Goal: Check status: Check status

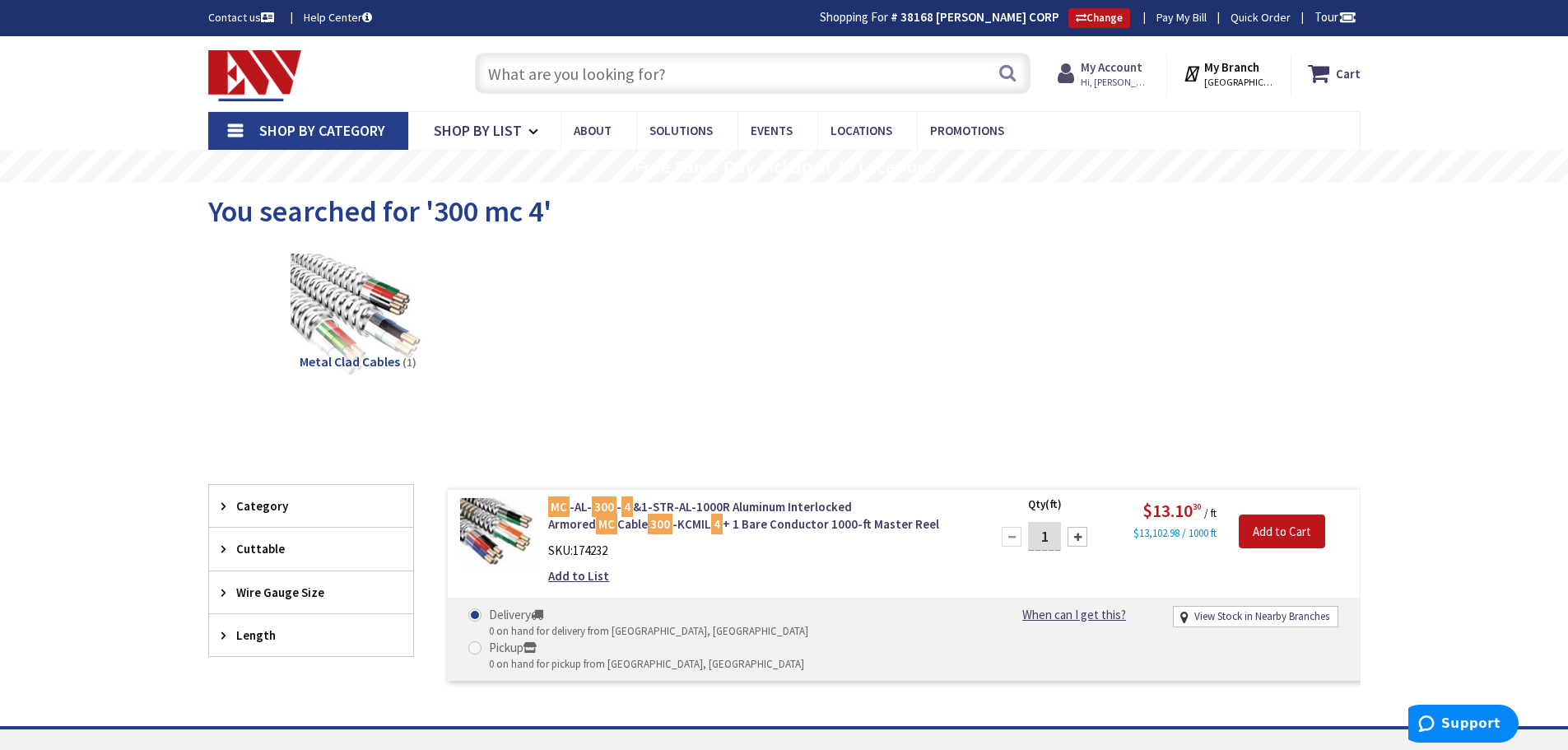
click at [1101, 62] on strong "My Account" at bounding box center [1111, 67] width 61 height 16
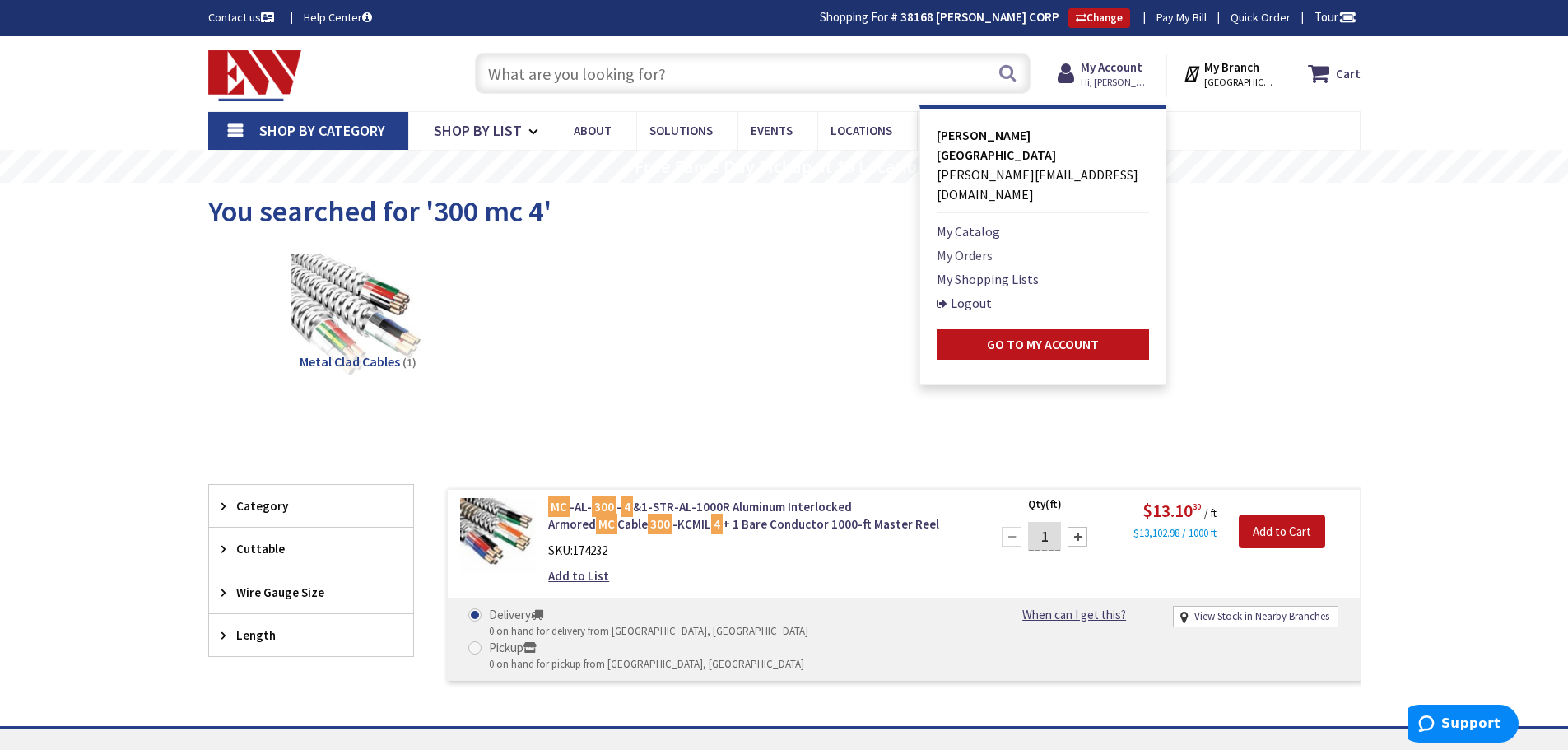
click at [969, 246] on link "My Orders" at bounding box center [964, 256] width 55 height 20
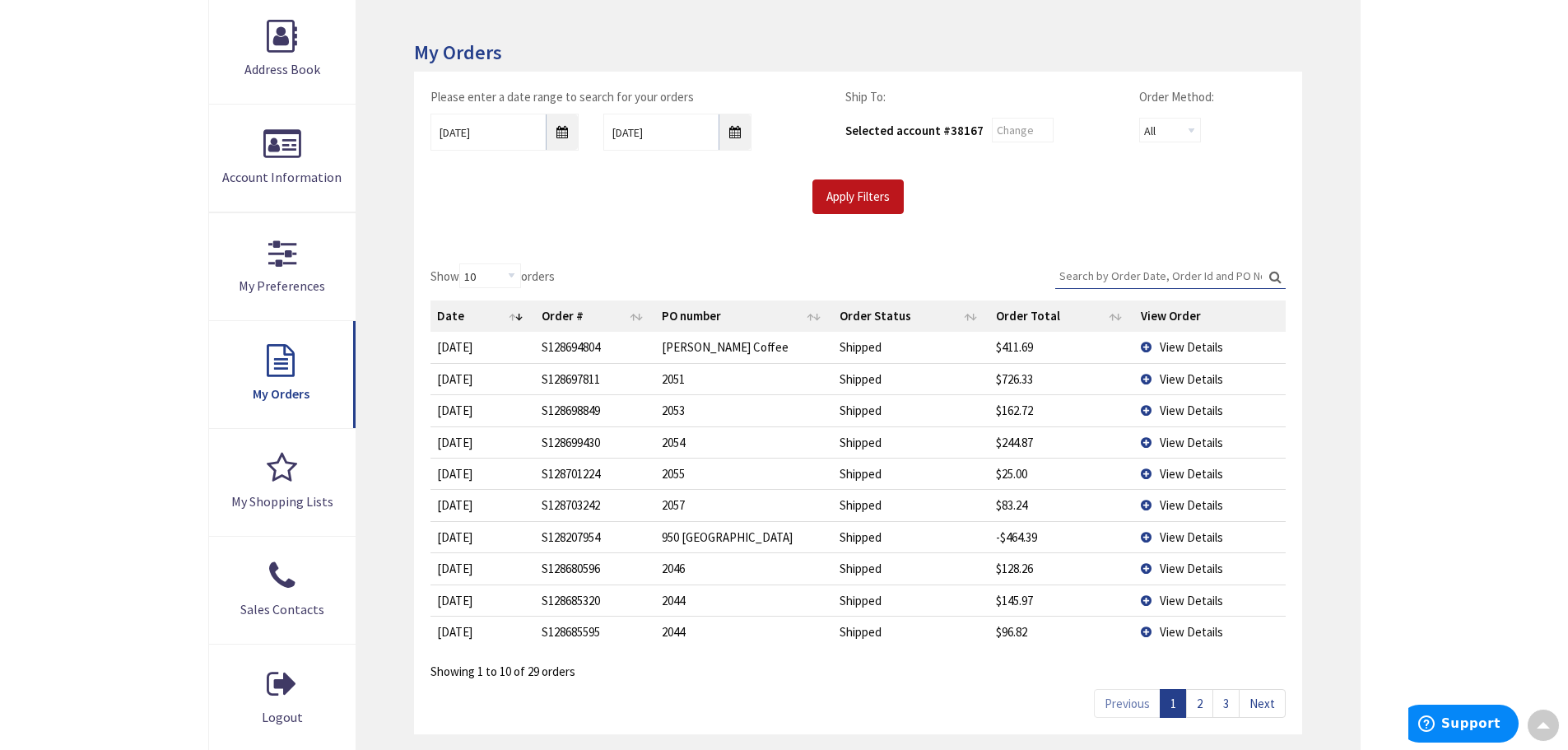
type input "[GEOGRAPHIC_DATA], [GEOGRAPHIC_DATA]"
click at [1173, 343] on span "View Details" at bounding box center [1192, 347] width 63 height 16
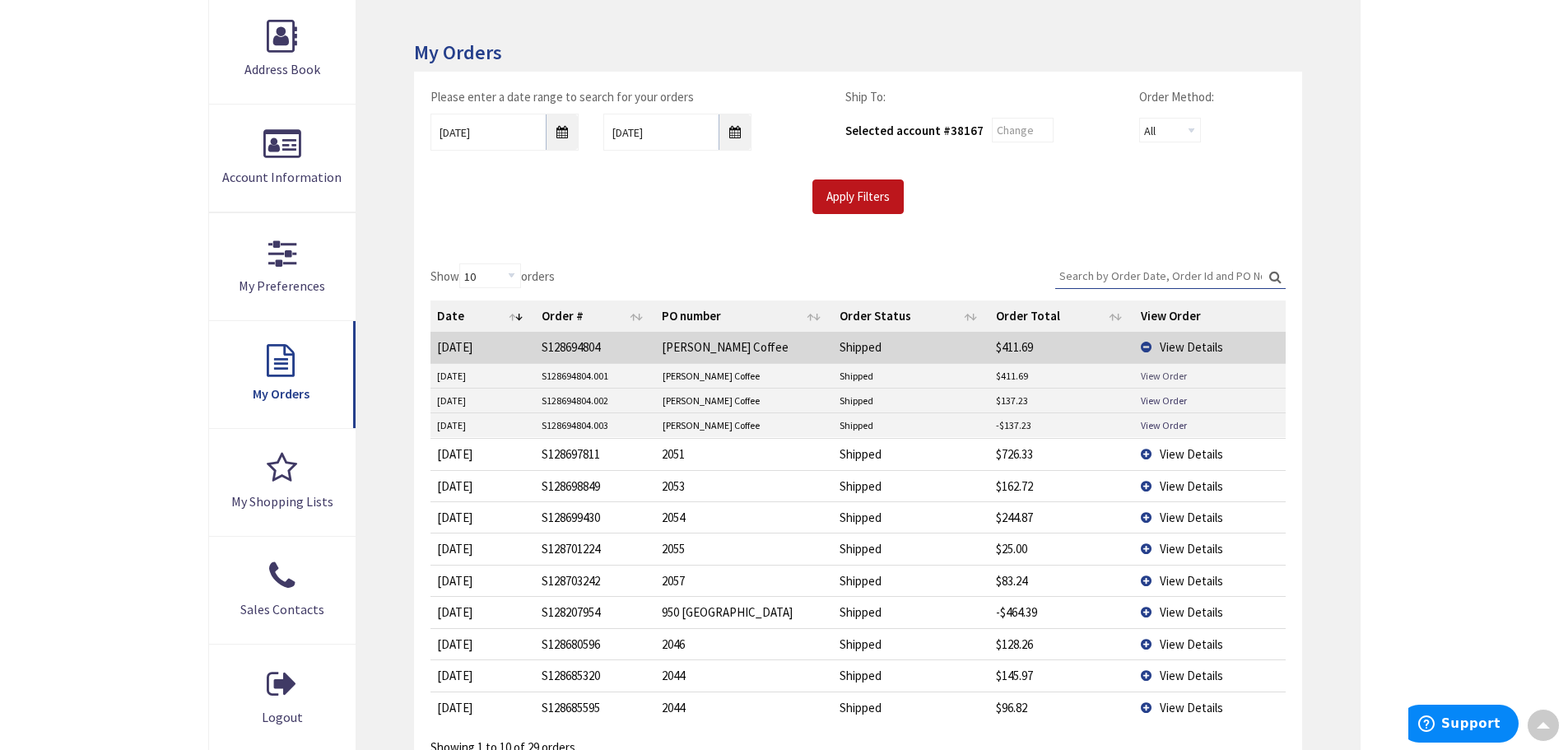
click at [1150, 376] on link "View Order" at bounding box center [1164, 375] width 47 height 14
click at [1180, 353] on span "View Details" at bounding box center [1192, 347] width 63 height 16
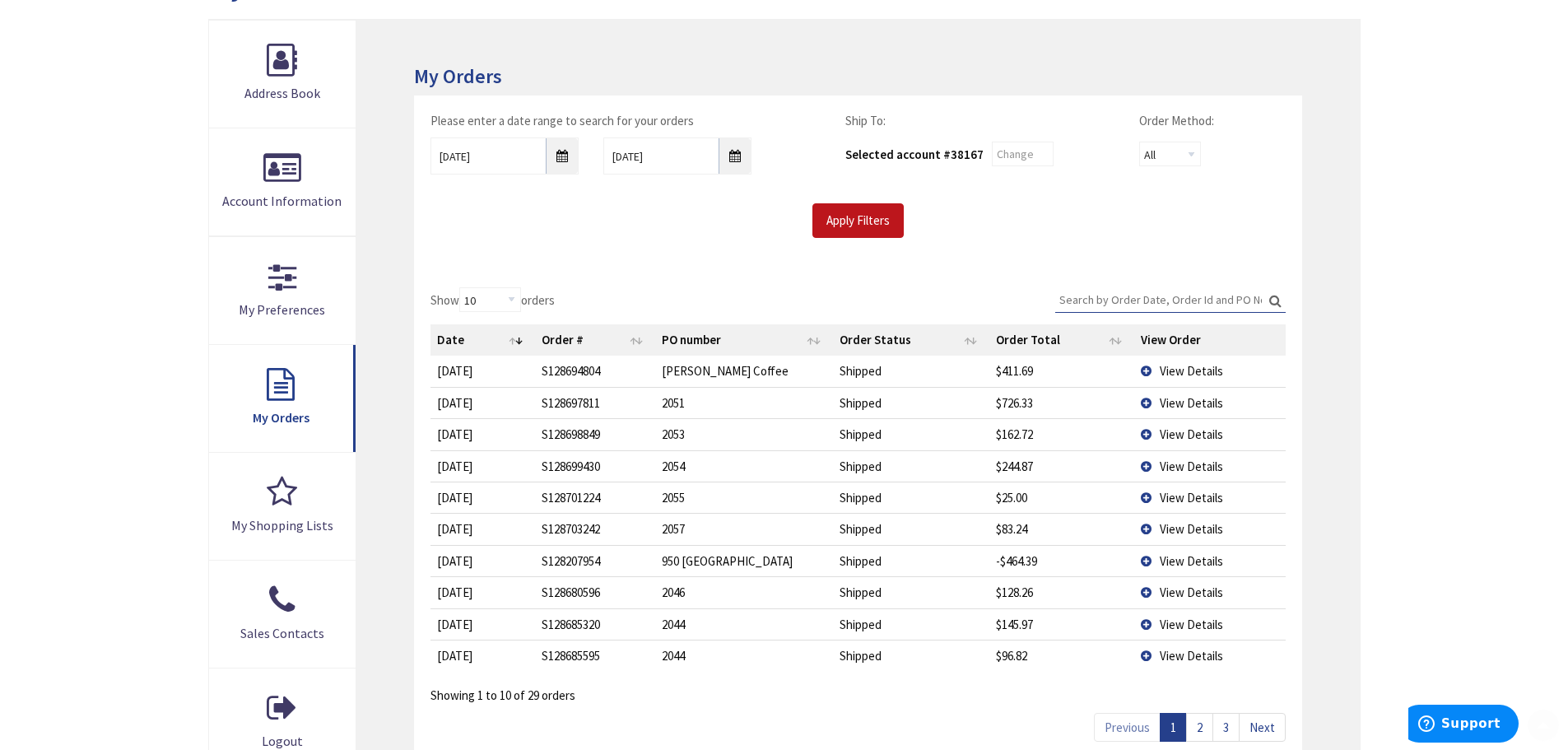
scroll to position [250, 0]
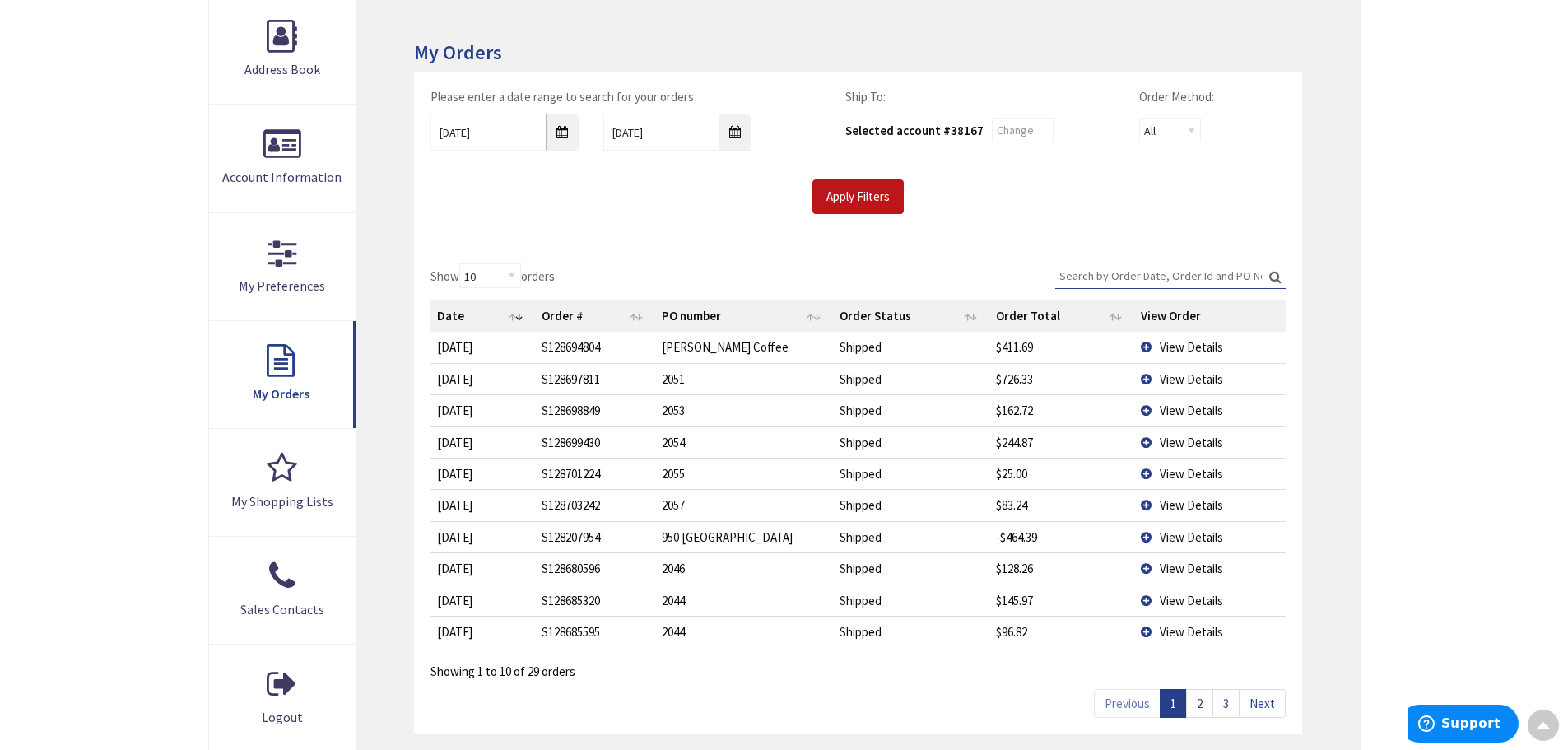
click at [839, 217] on div "Please enter a date range to search for your orders 8/28/2025 9/4/2025 Ship To:…" at bounding box center [858, 159] width 888 height 175
click at [859, 202] on input "Apply Filters" at bounding box center [858, 196] width 91 height 35
click at [1189, 450] on td "View Details" at bounding box center [1209, 442] width 151 height 32
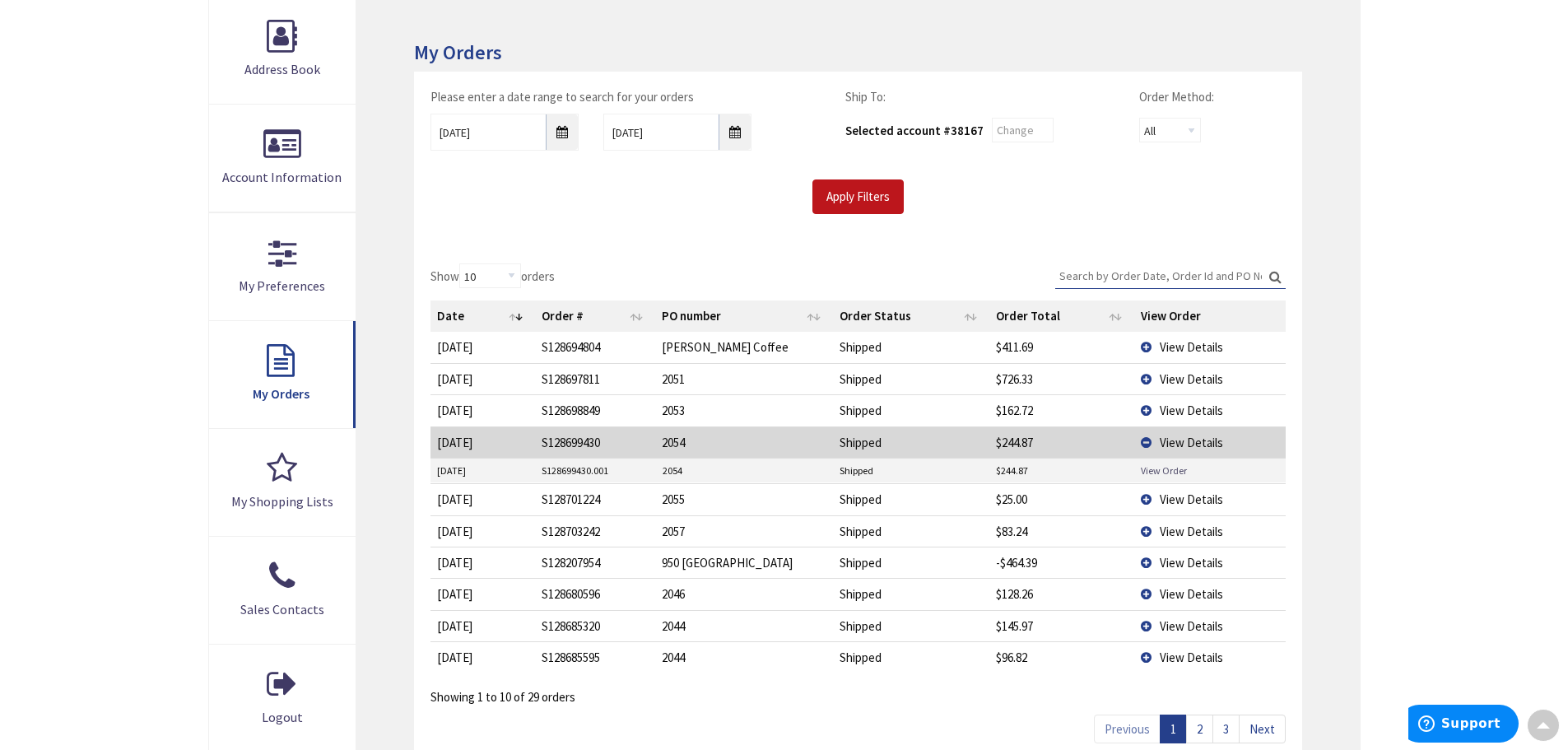
click at [1174, 468] on link "View Order" at bounding box center [1164, 471] width 47 height 14
click at [1192, 499] on span "View Details" at bounding box center [1192, 499] width 63 height 16
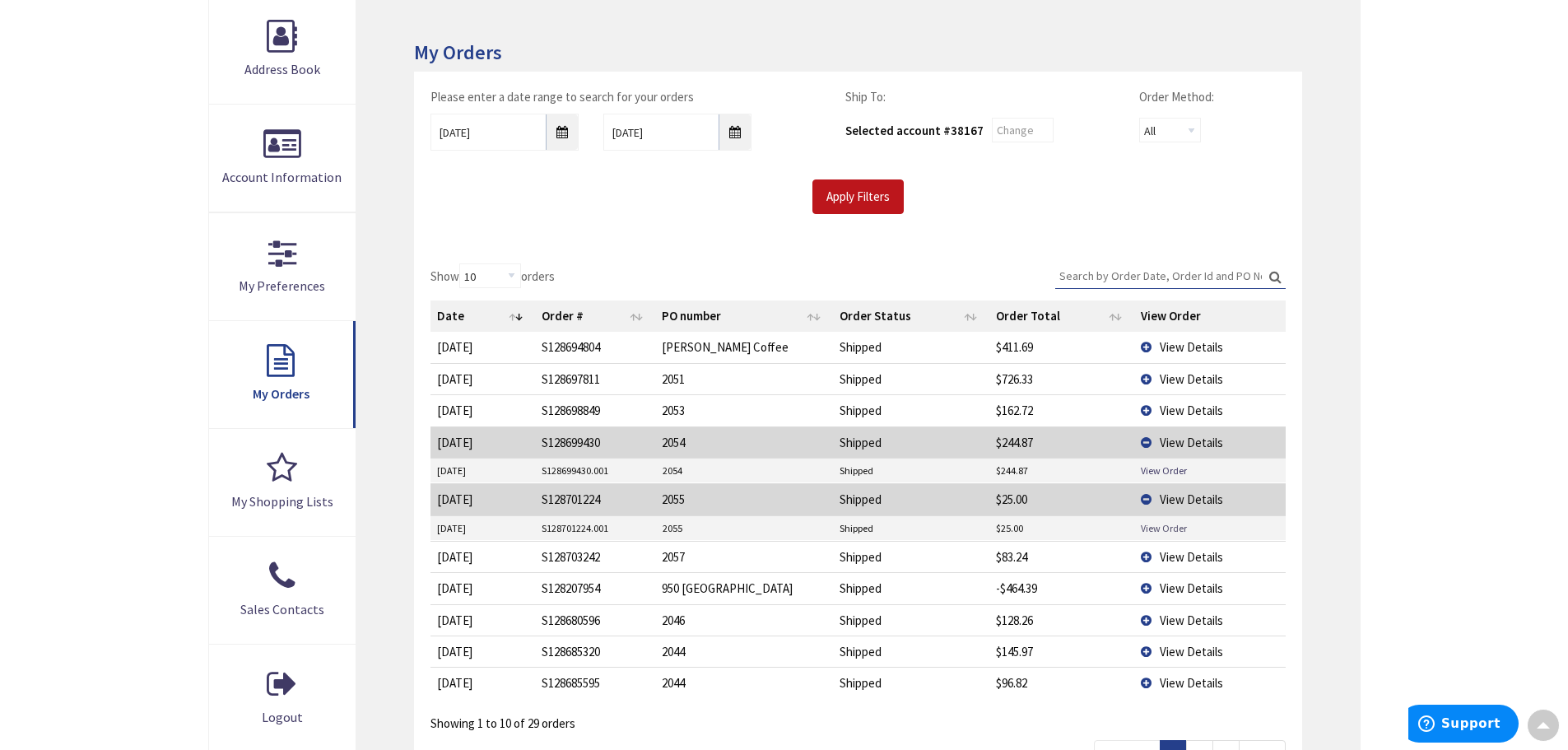
click at [1171, 527] on link "View Order" at bounding box center [1164, 528] width 47 height 14
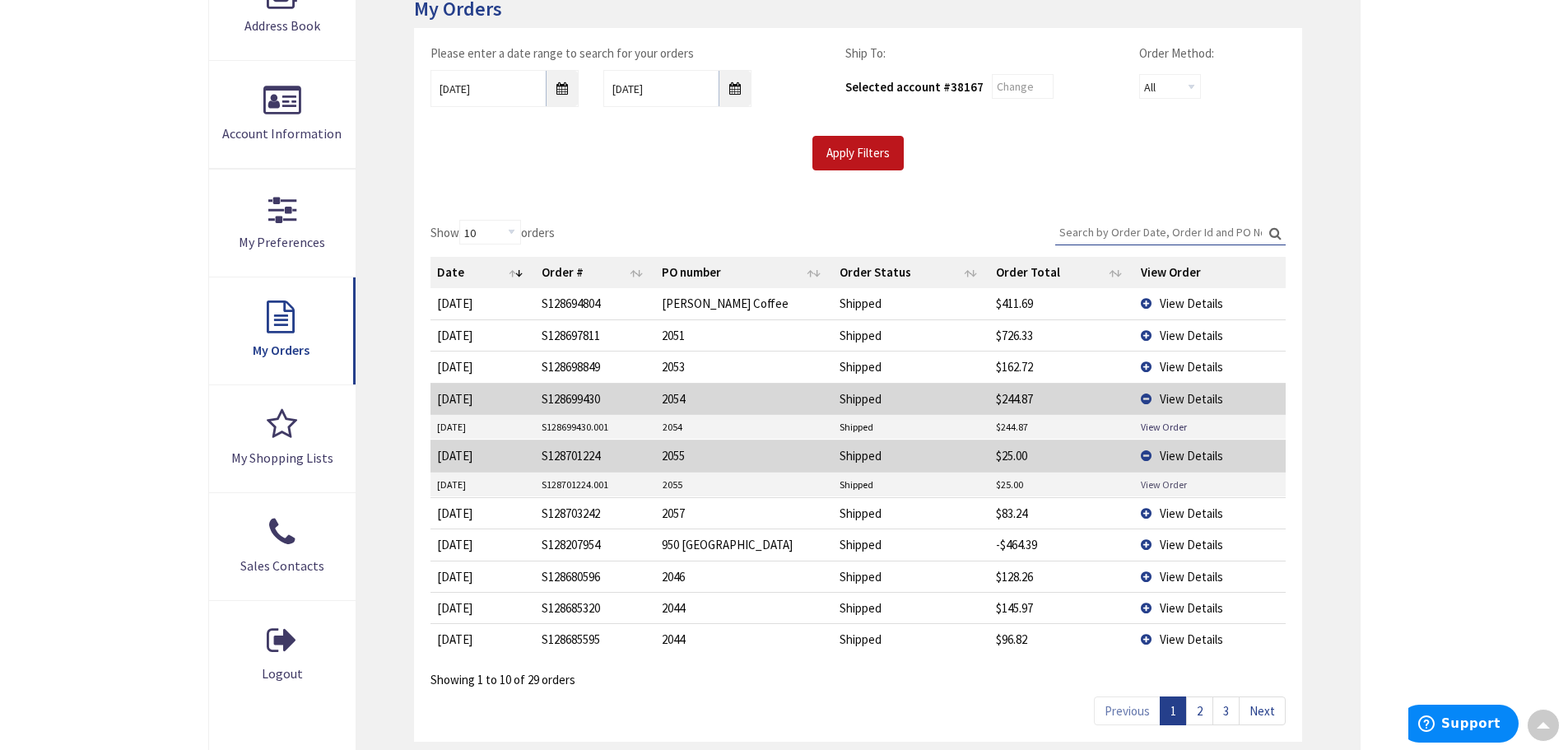
scroll to position [332, 0]
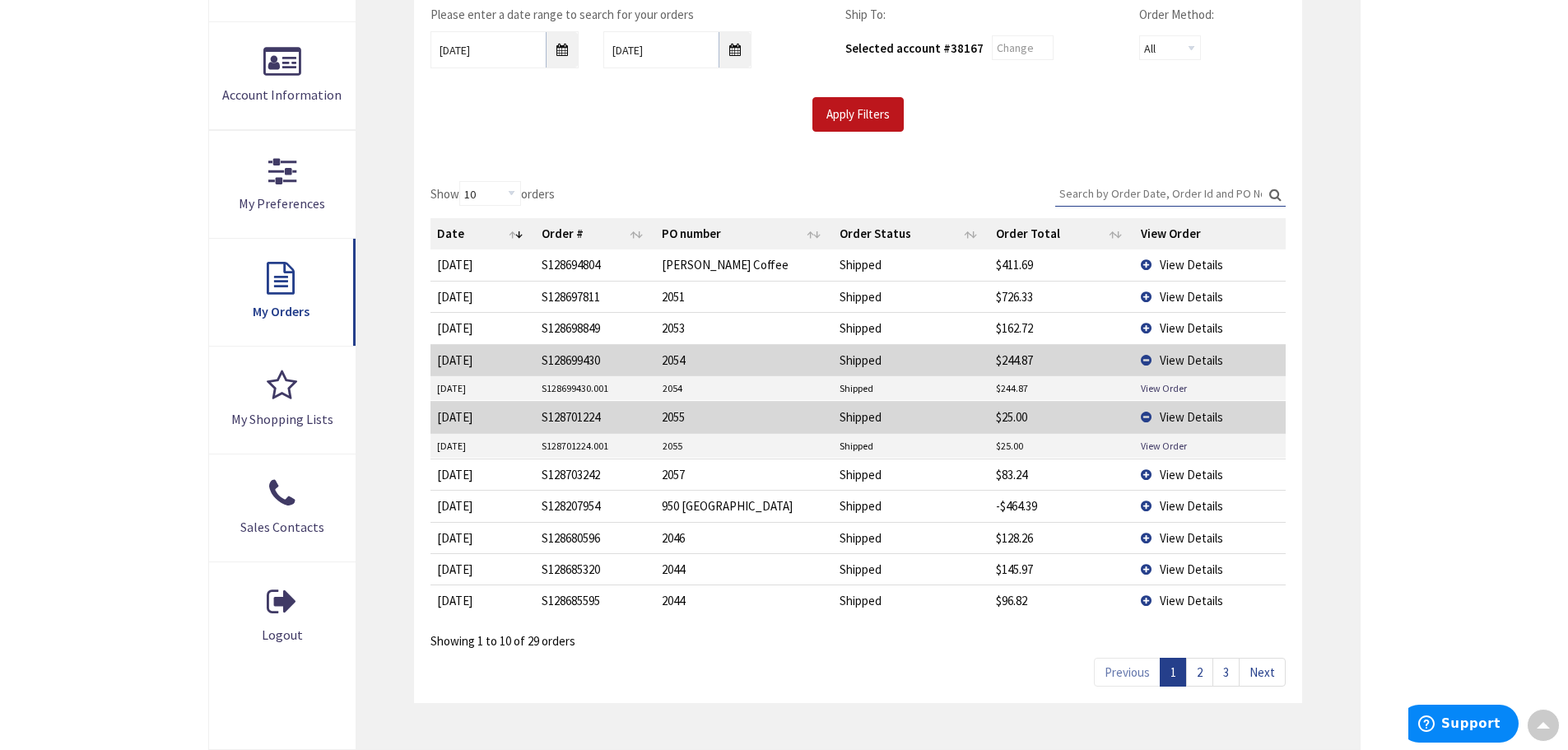
click at [1194, 363] on span "View Details" at bounding box center [1192, 361] width 63 height 16
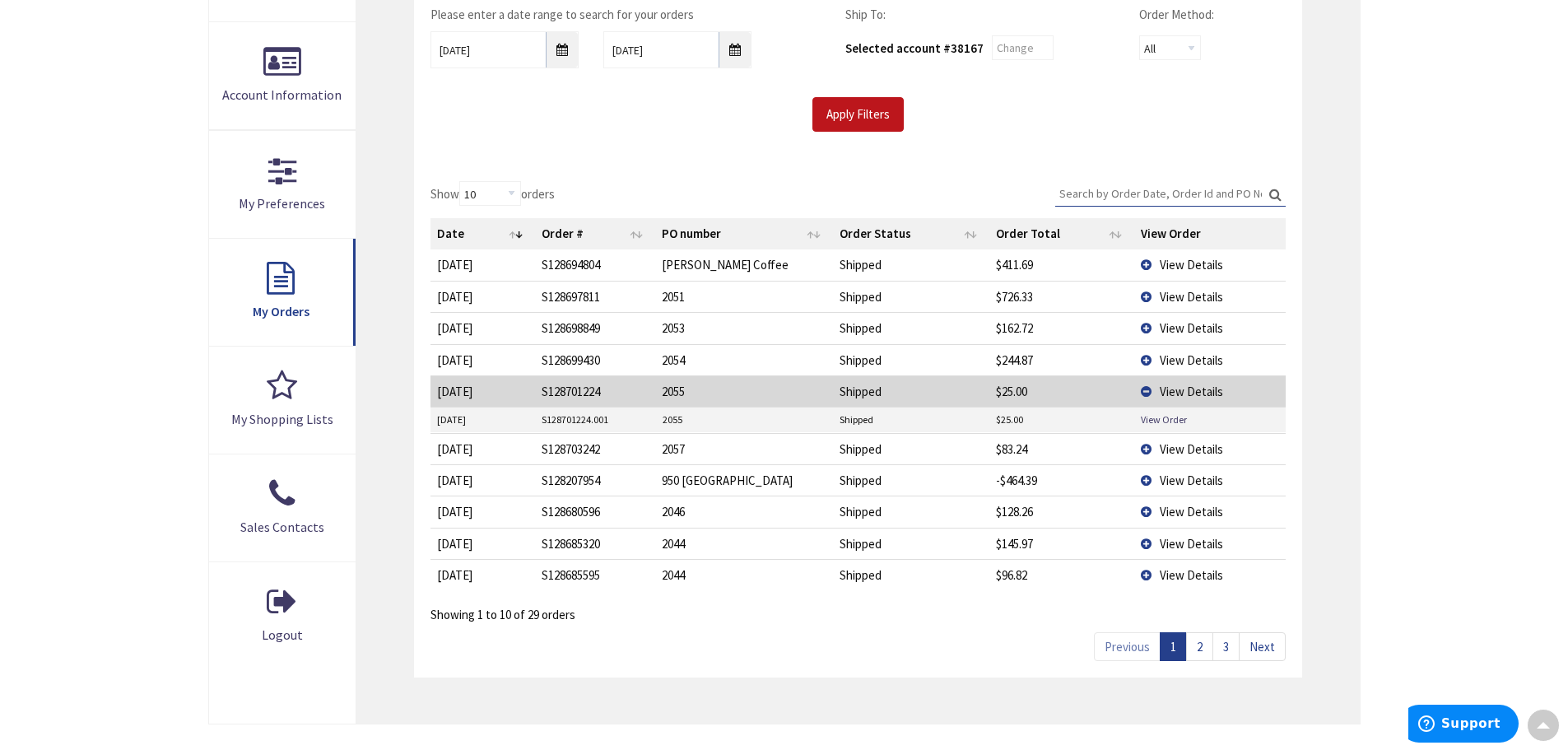
click at [1175, 392] on span "View Details" at bounding box center [1192, 391] width 63 height 16
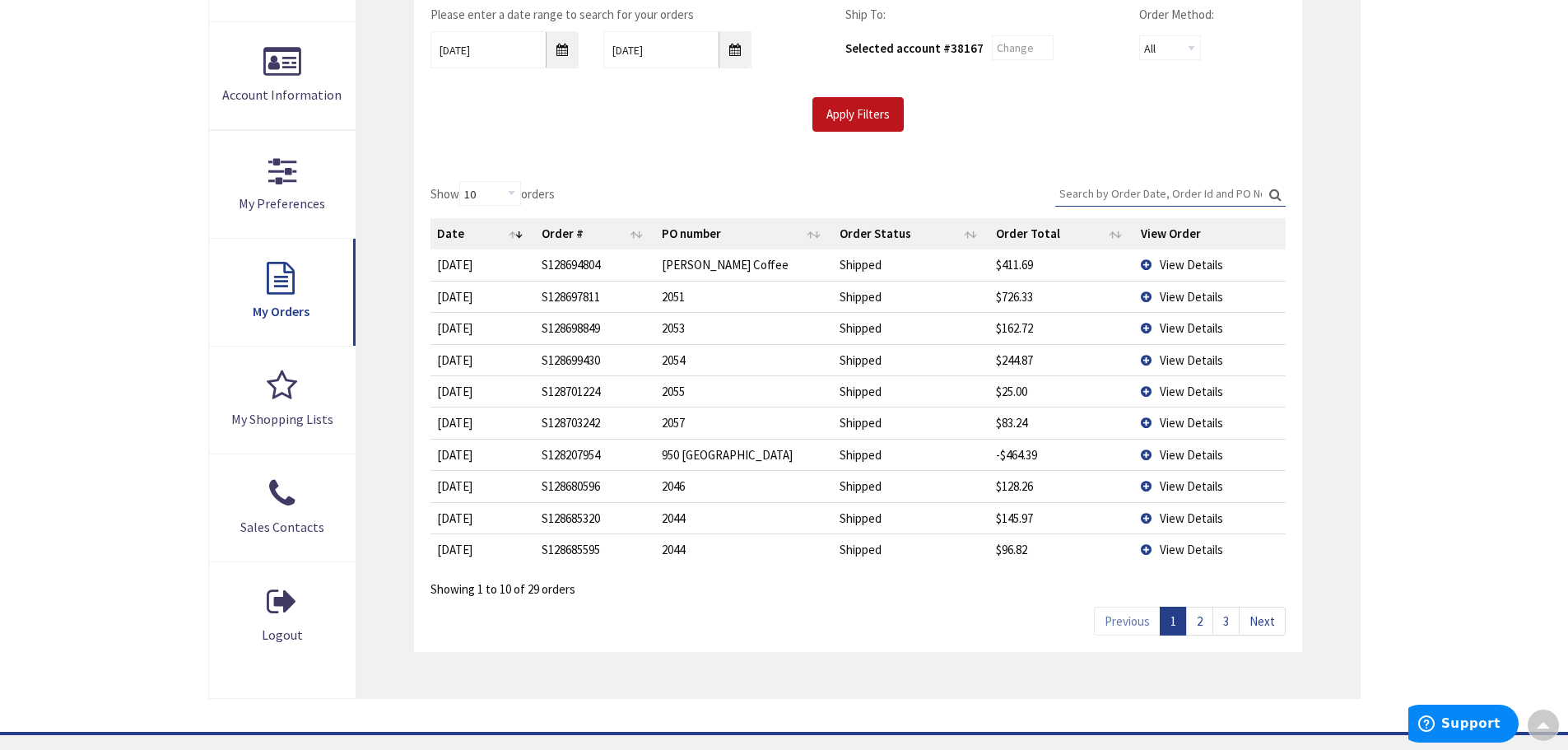
click at [1203, 265] on span "View Details" at bounding box center [1192, 265] width 63 height 16
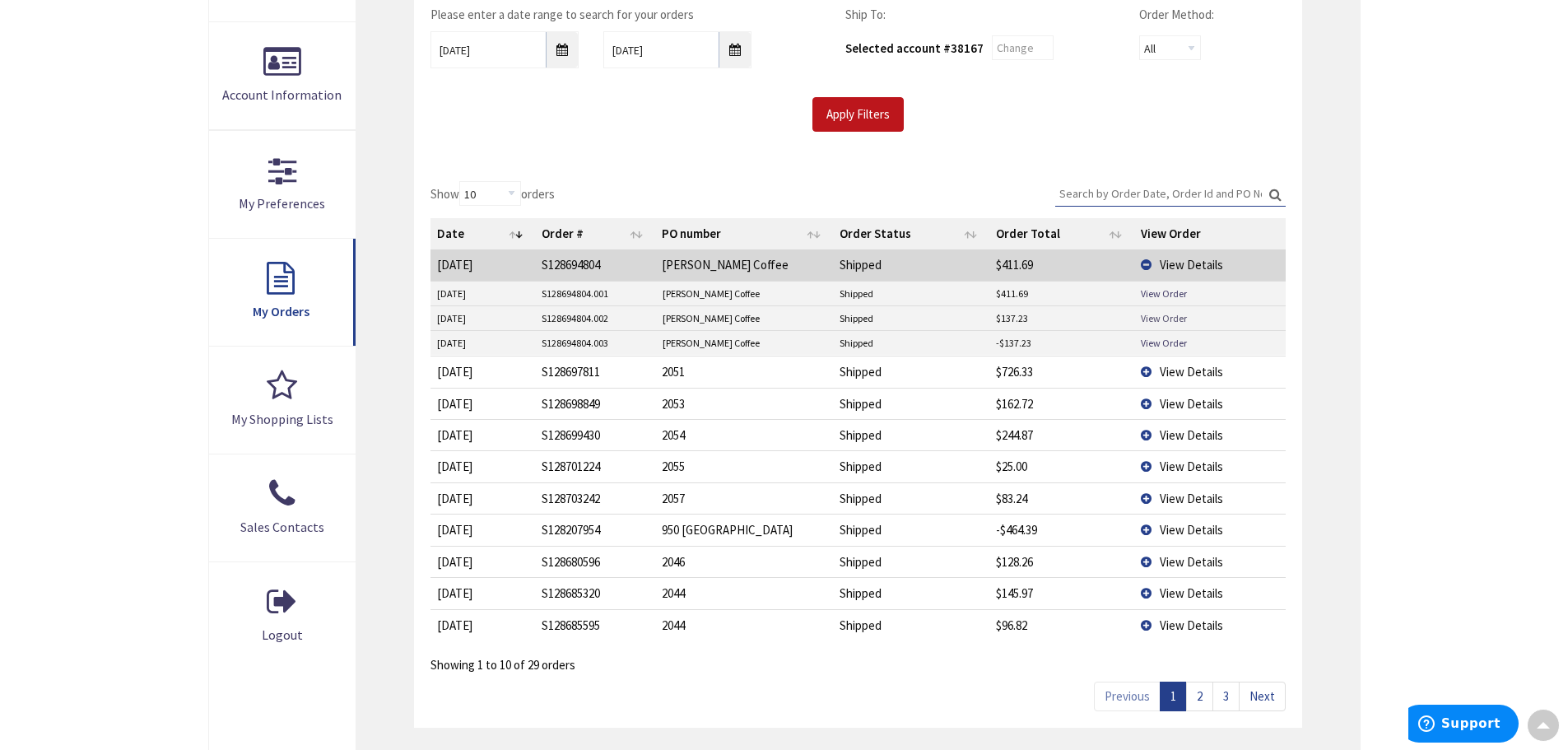
click at [1157, 319] on link "View Order" at bounding box center [1164, 318] width 47 height 14
click at [1169, 266] on span "View Details" at bounding box center [1192, 265] width 63 height 16
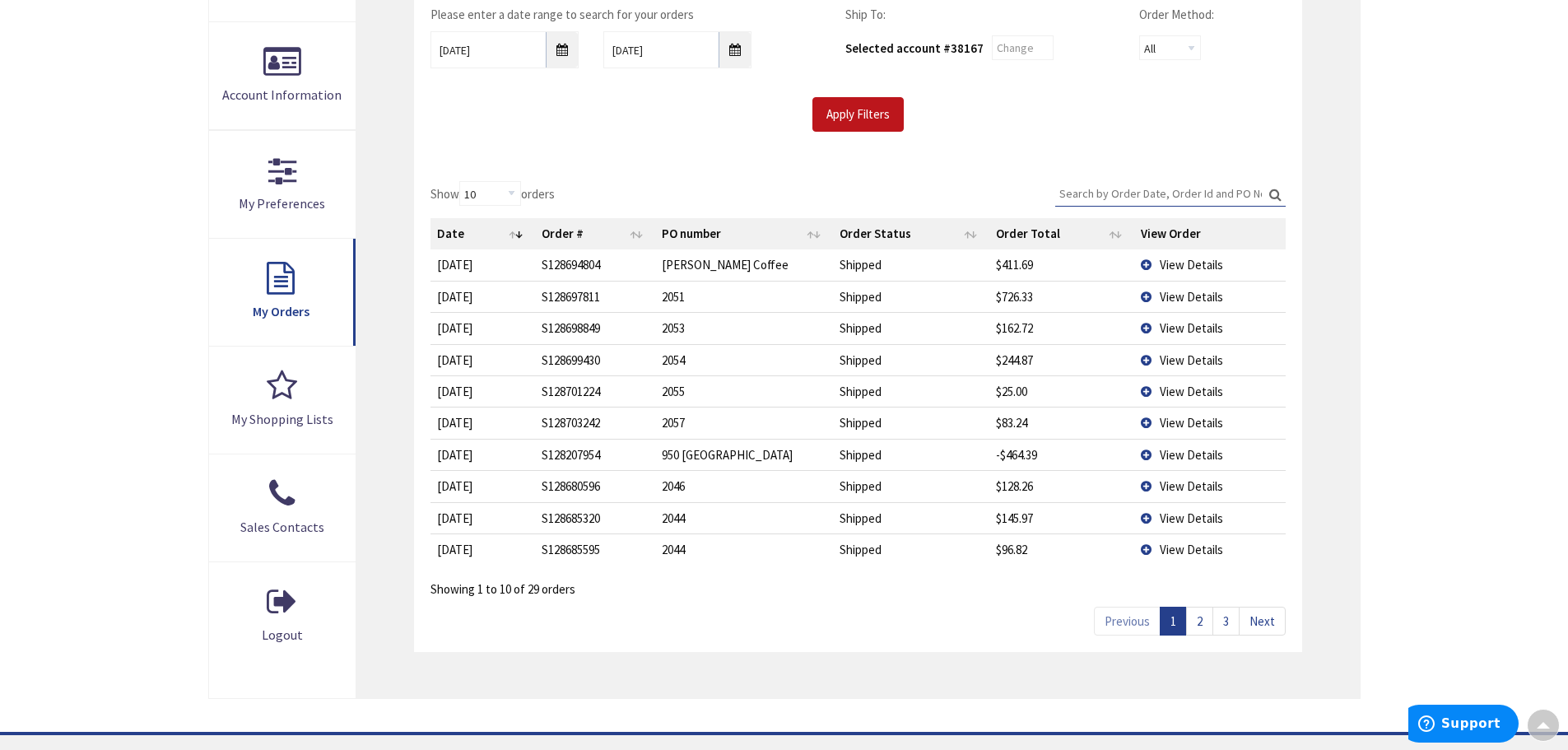
click at [1165, 425] on span "View Details" at bounding box center [1192, 423] width 63 height 16
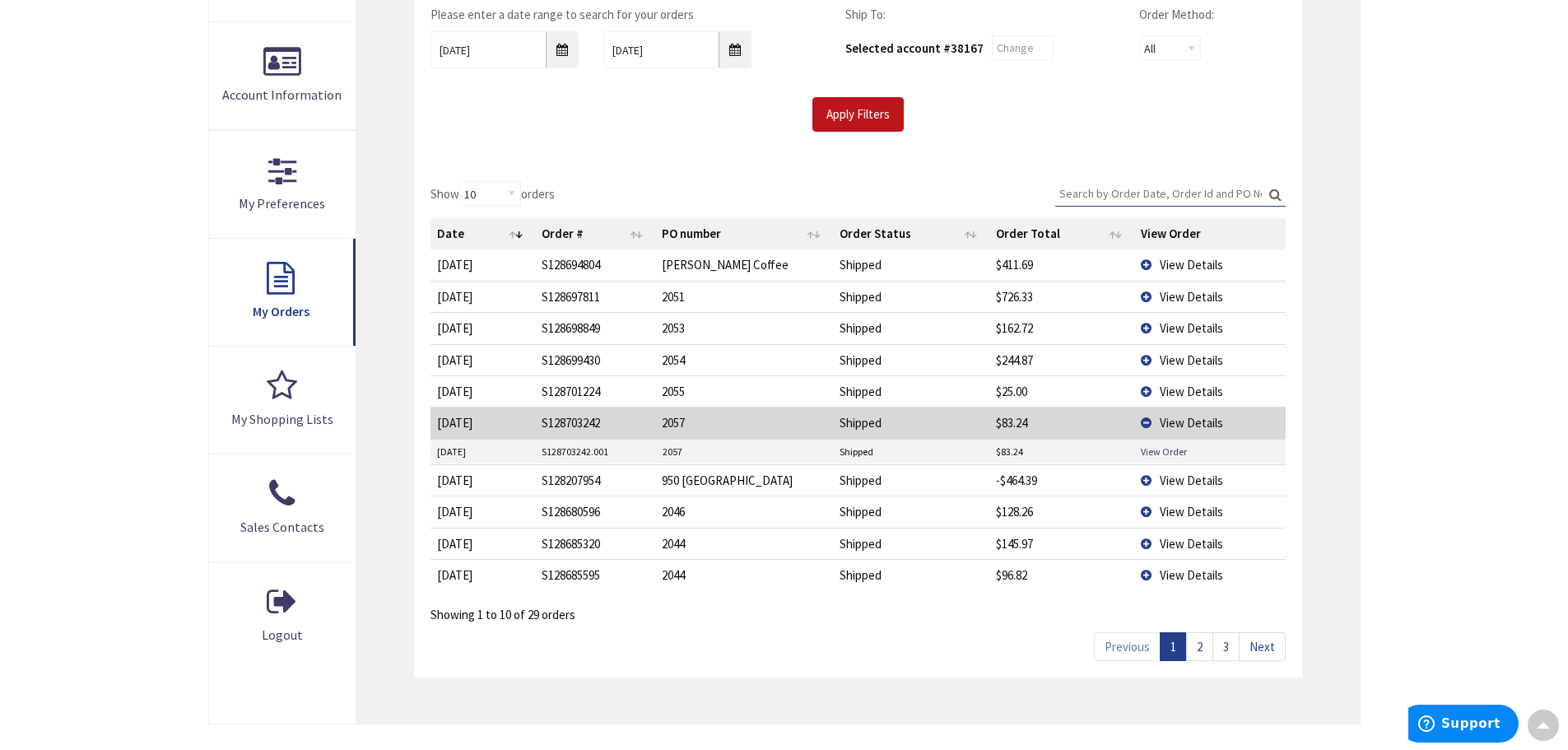
click at [1146, 441] on td "View Order" at bounding box center [1209, 452] width 151 height 25
click at [1150, 446] on link "View Order" at bounding box center [1164, 452] width 47 height 14
click at [1165, 424] on span "View Details" at bounding box center [1192, 423] width 63 height 16
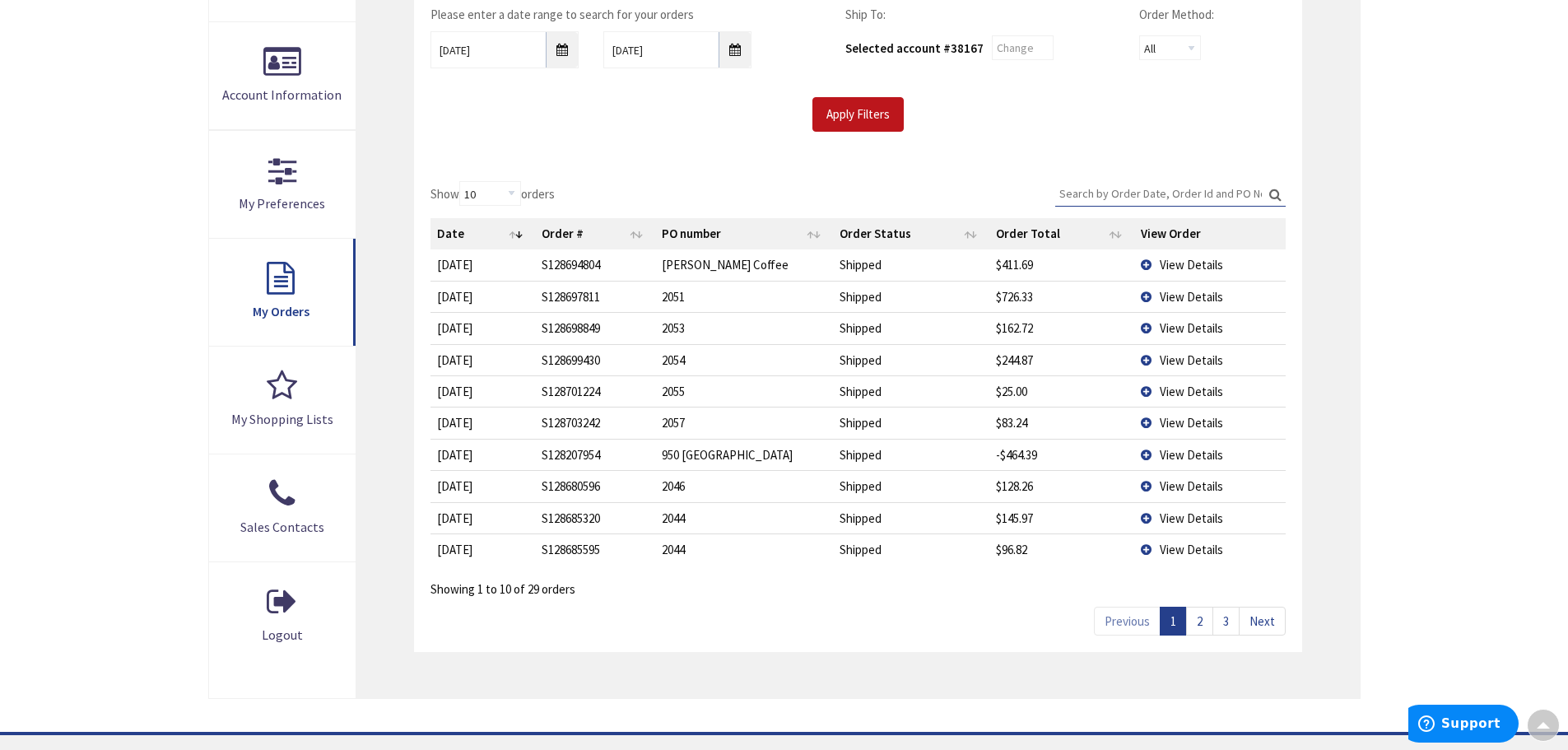
click at [1208, 625] on link "2" at bounding box center [1199, 620] width 27 height 29
click at [1176, 626] on link "1" at bounding box center [1173, 620] width 27 height 29
click at [852, 124] on input "Apply Filters" at bounding box center [858, 114] width 91 height 35
click at [1170, 184] on input "Search:" at bounding box center [1170, 193] width 231 height 25
type input "2"
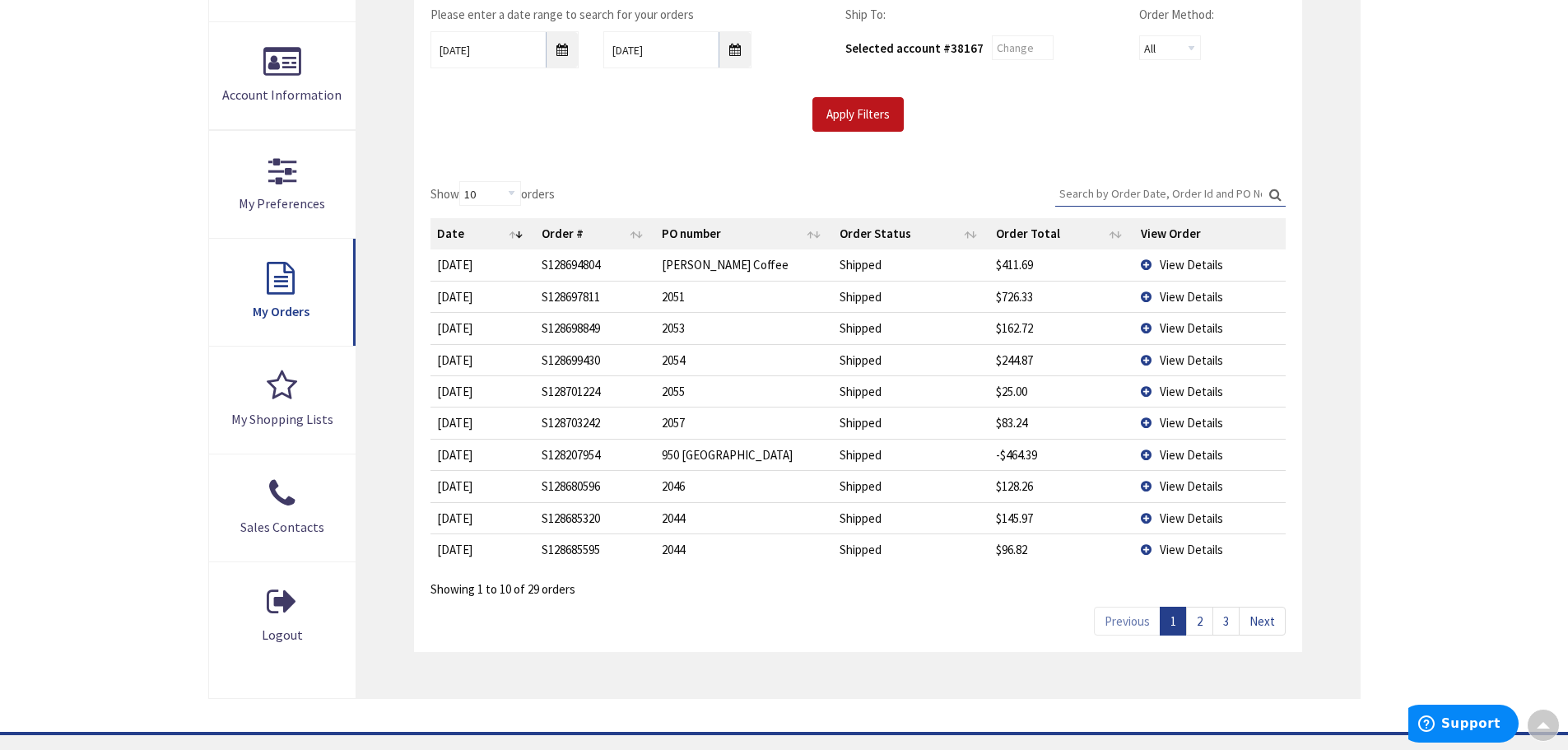
click at [1450, 199] on div "Skip to Content Toggle Nav Search Cart My Cart Close" at bounding box center [784, 376] width 1568 height 1343
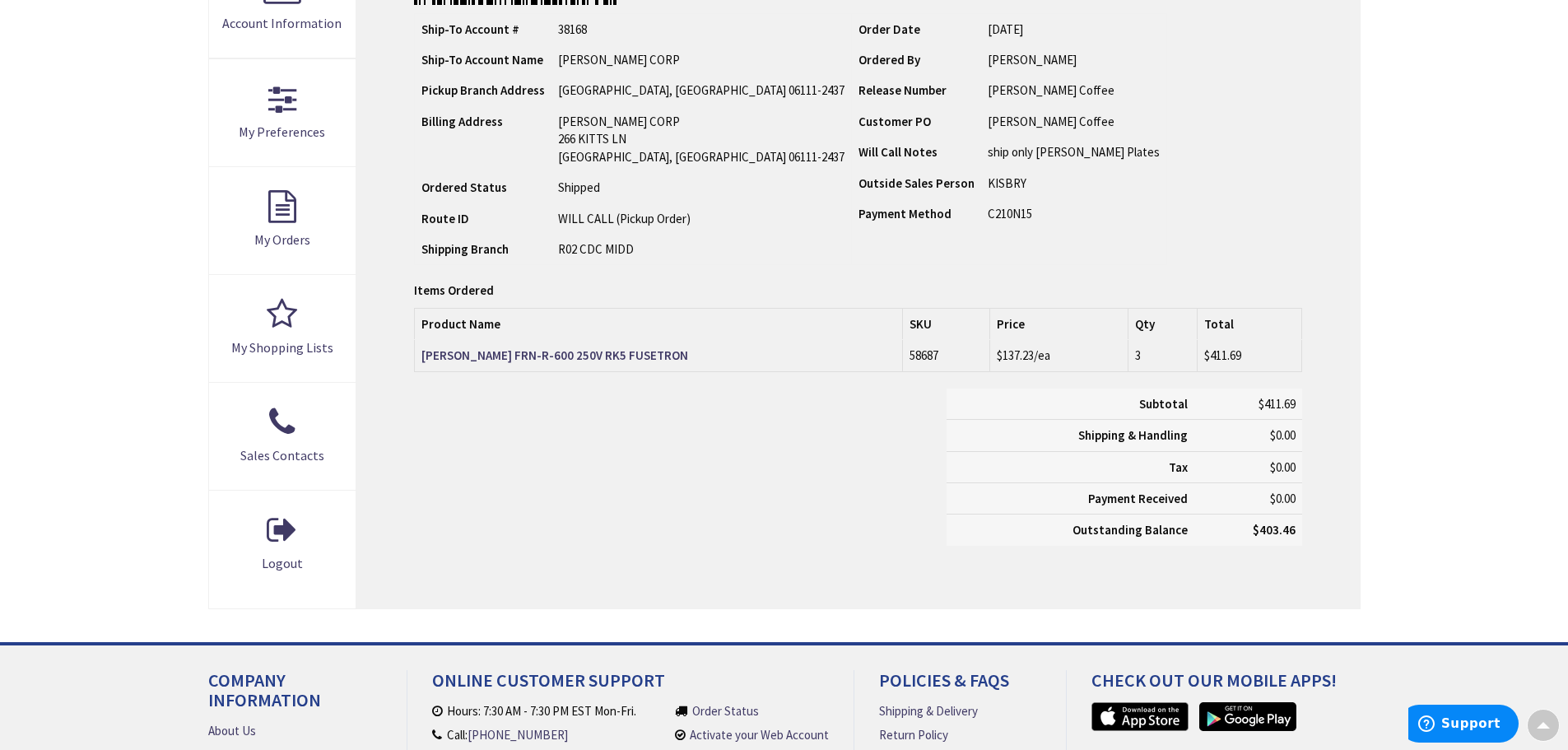
scroll to position [332, 0]
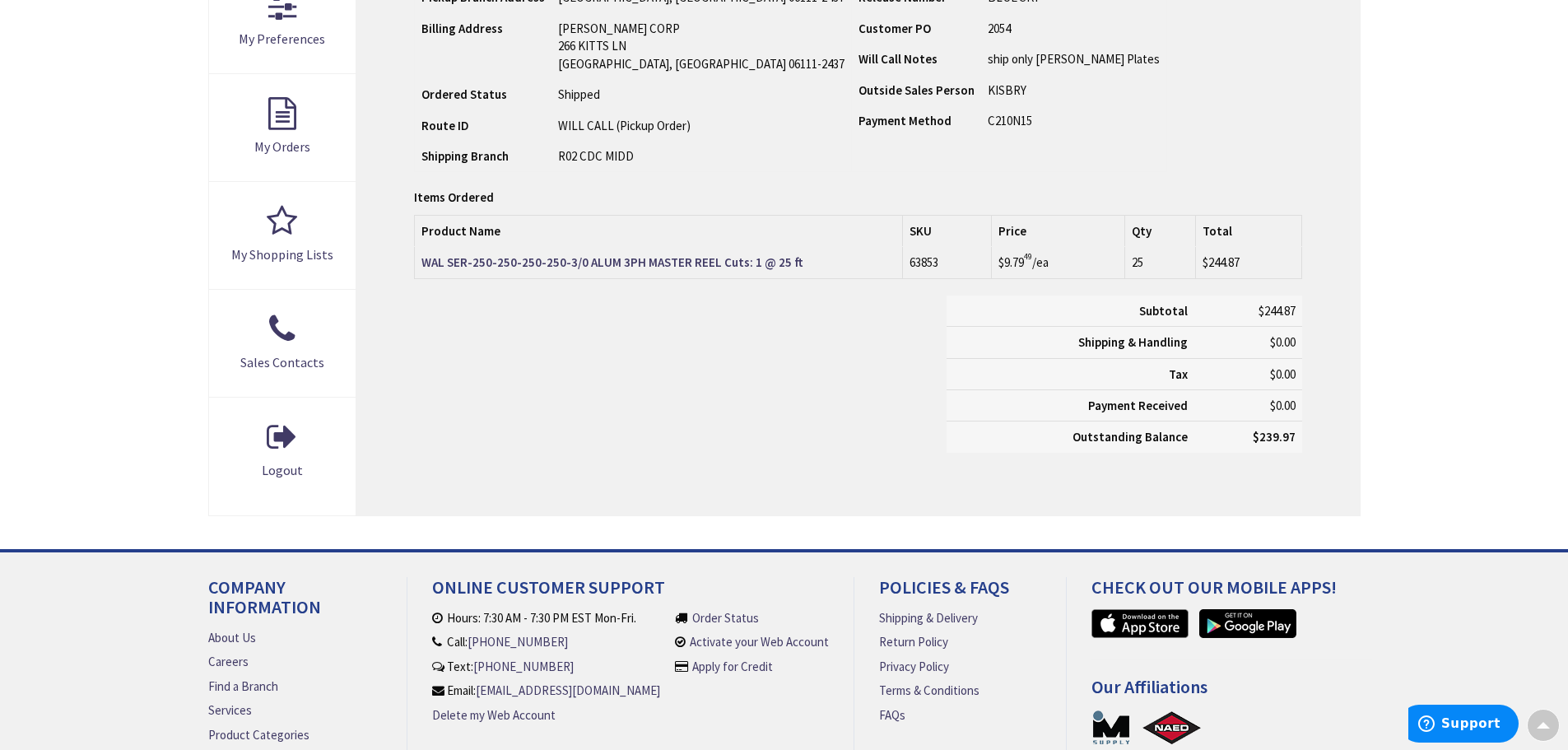
scroll to position [496, 0]
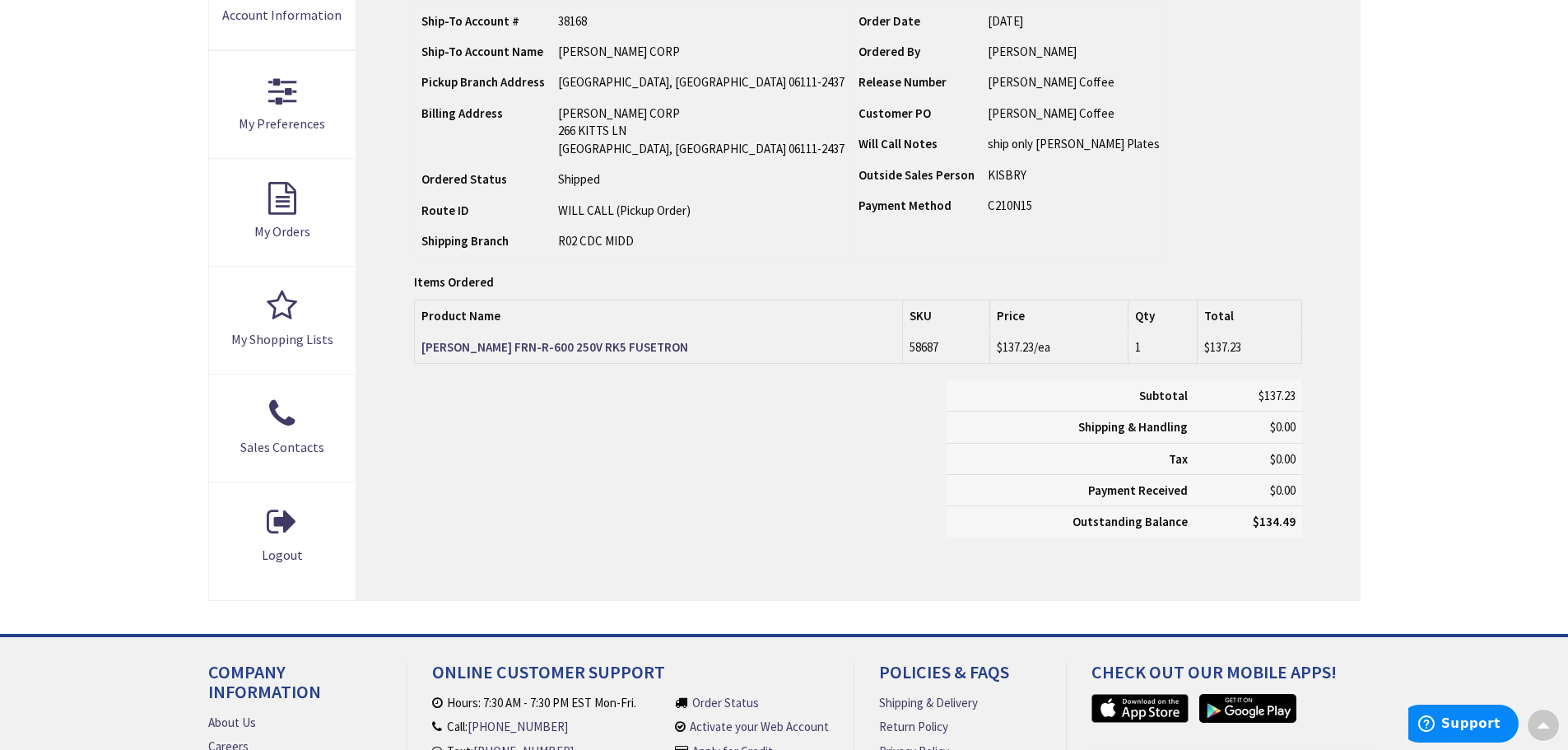
scroll to position [414, 0]
